Goal: Task Accomplishment & Management: Manage account settings

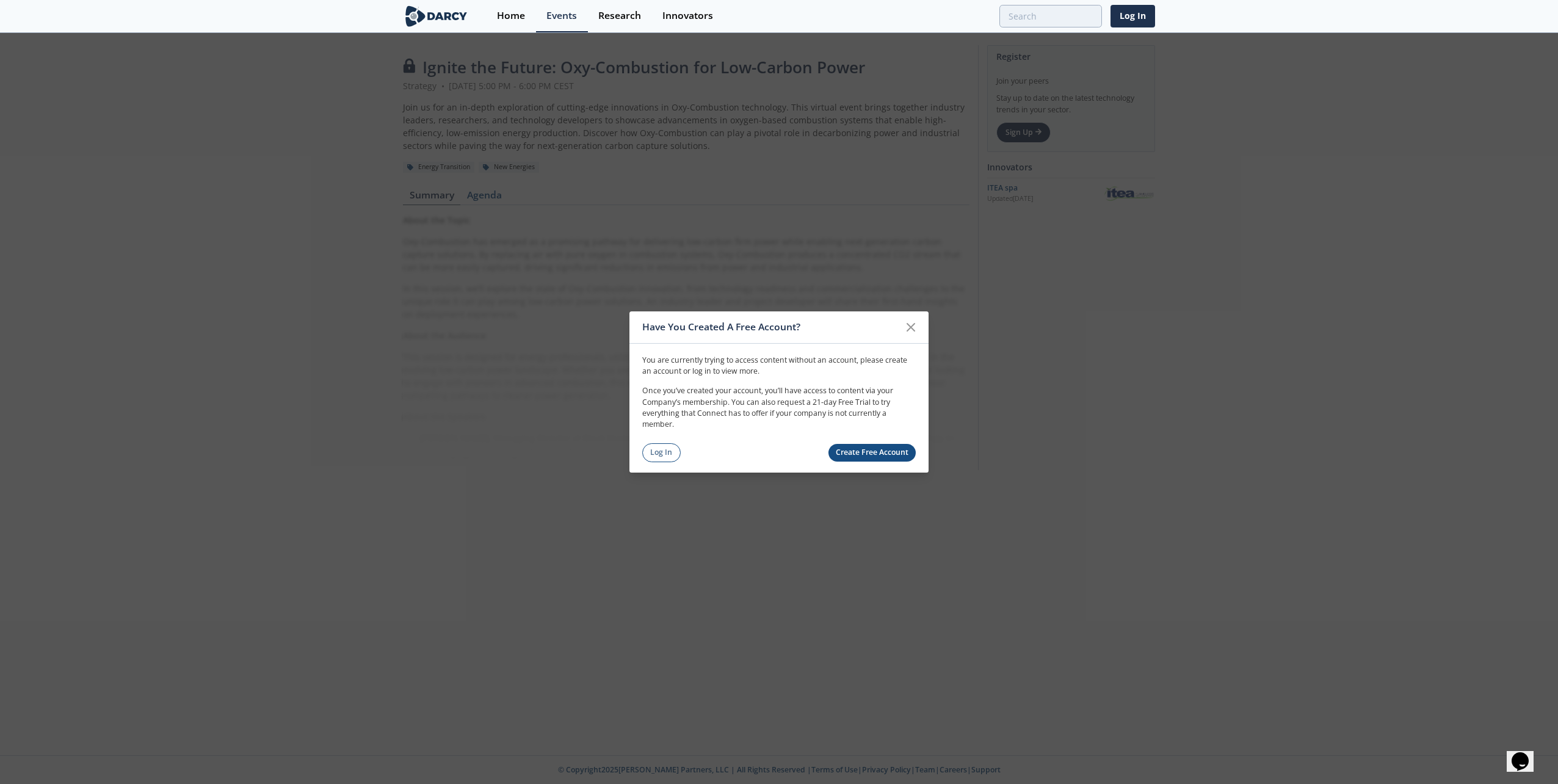
drag, startPoint x: 910, startPoint y: 328, endPoint x: 904, endPoint y: 330, distance: 6.3
click at [910, 328] on icon at bounding box center [911, 327] width 15 height 15
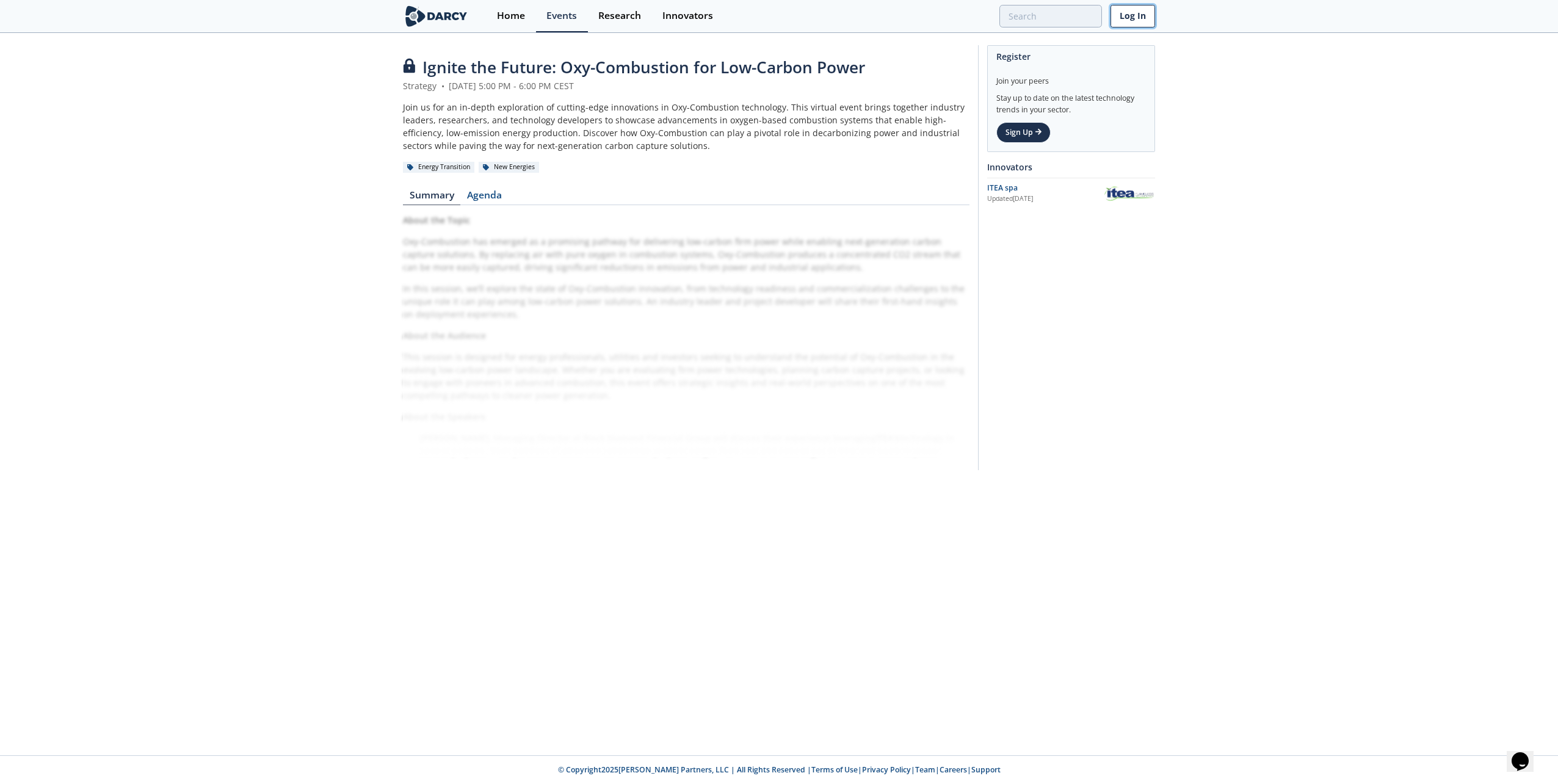
click at [1138, 18] on link "Log In" at bounding box center [1133, 16] width 45 height 22
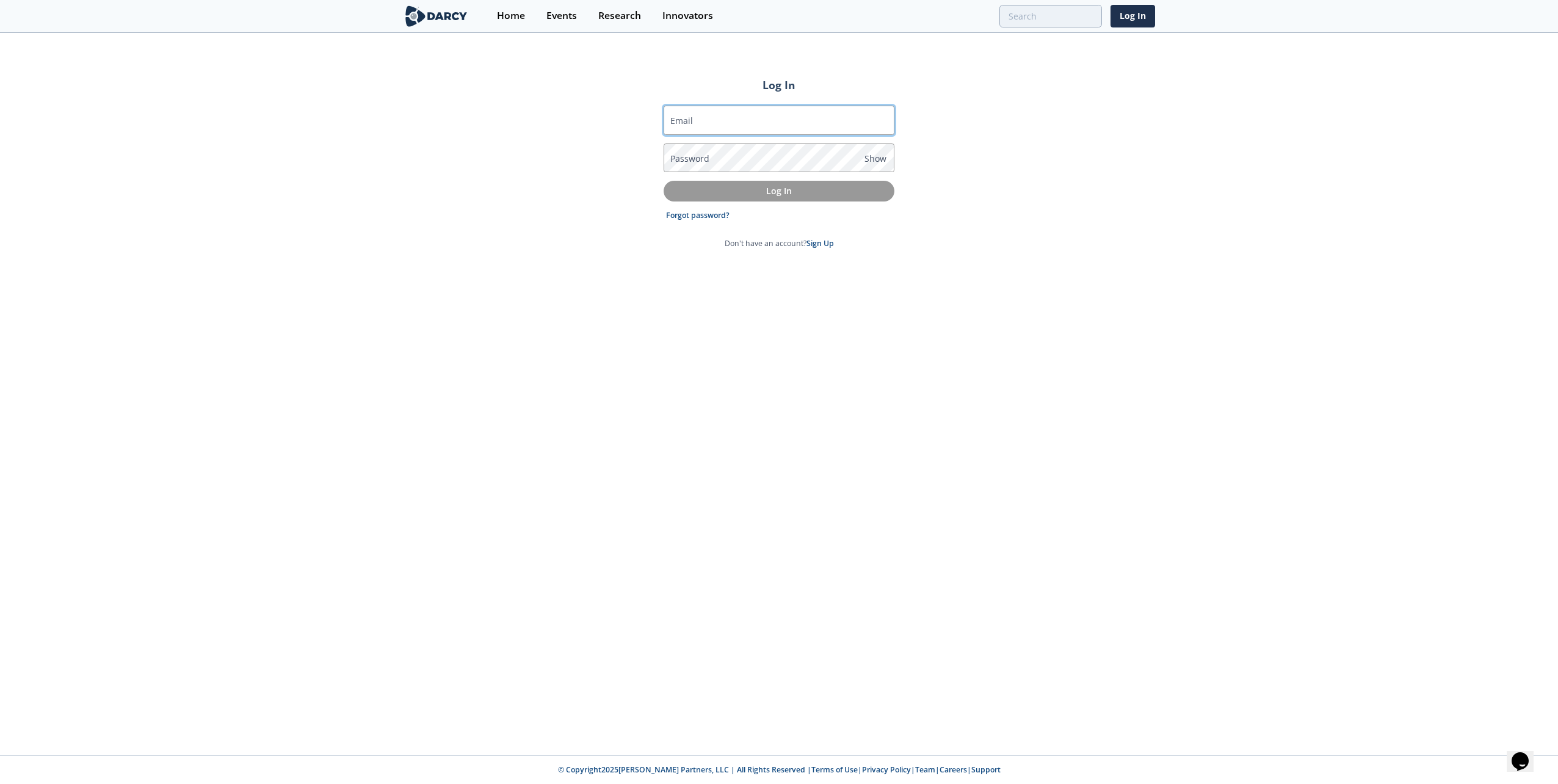
click at [761, 122] on input "Email" at bounding box center [779, 120] width 231 height 29
type input "[PERSON_NAME][EMAIL_ADDRESS][PERSON_NAME][DOMAIN_NAME]"
click at [786, 193] on p "Log In" at bounding box center [779, 191] width 214 height 13
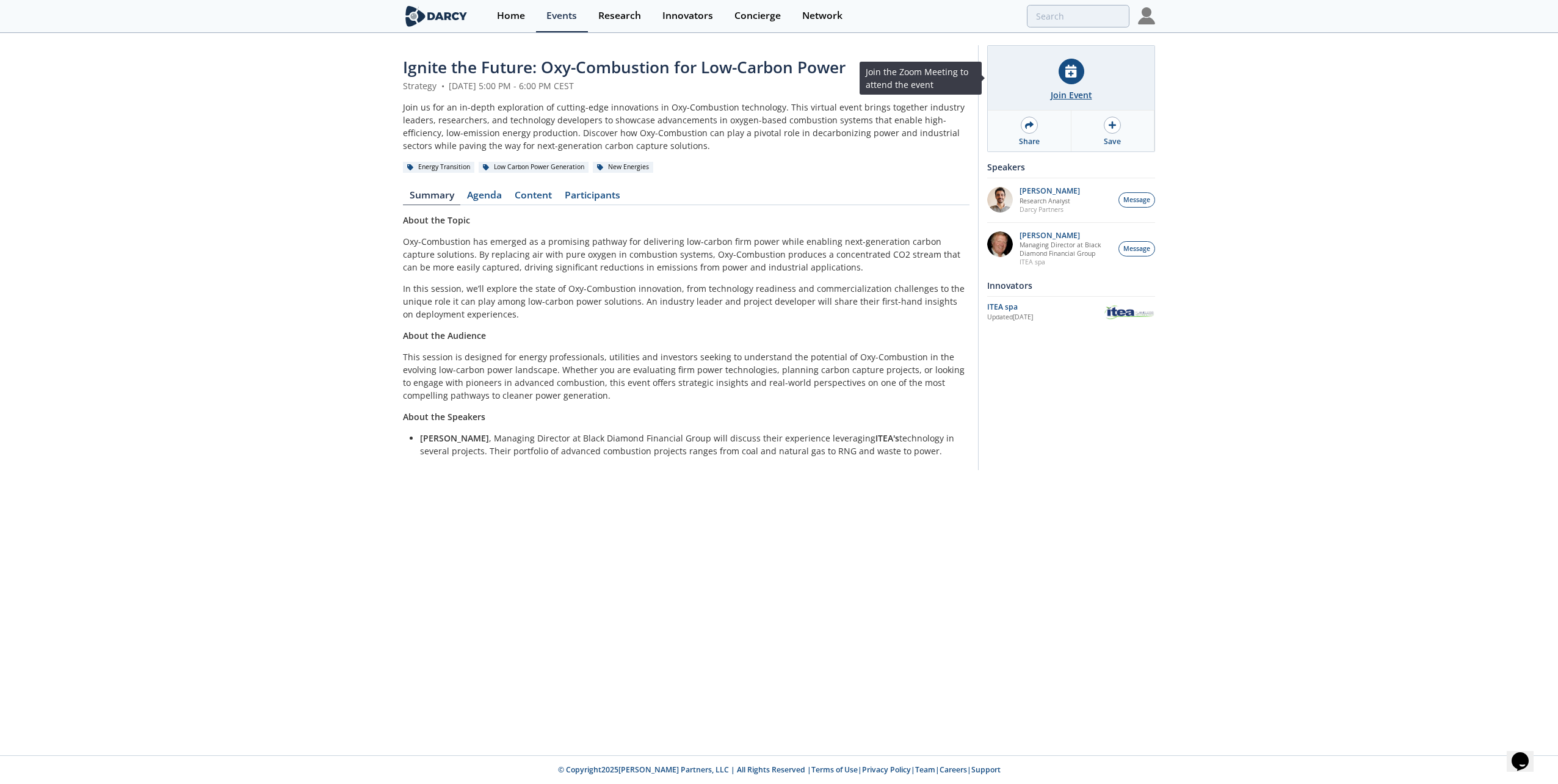
click at [1072, 79] on div at bounding box center [1071, 71] width 26 height 26
